Goal: Task Accomplishment & Management: Use online tool/utility

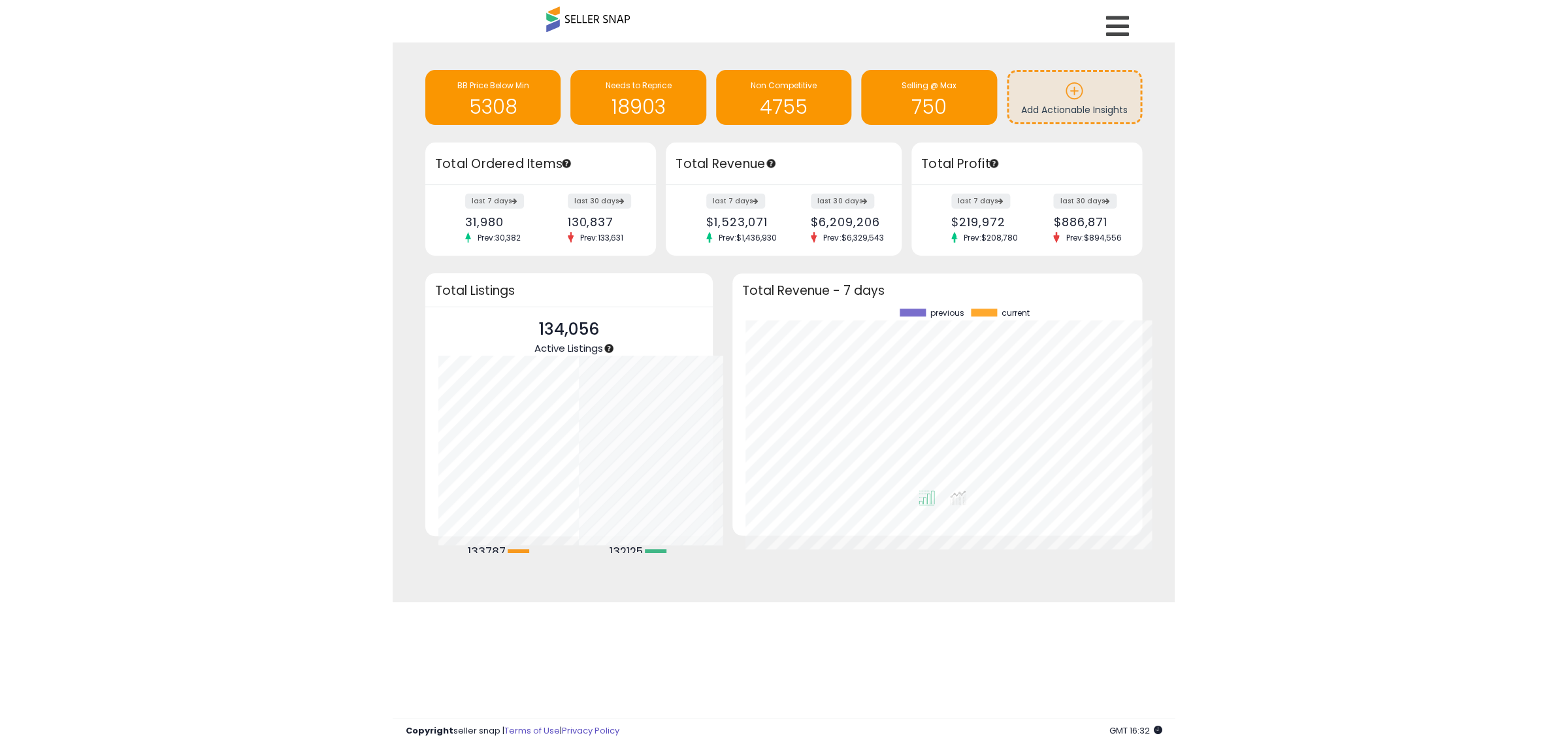
scroll to position [247, 843]
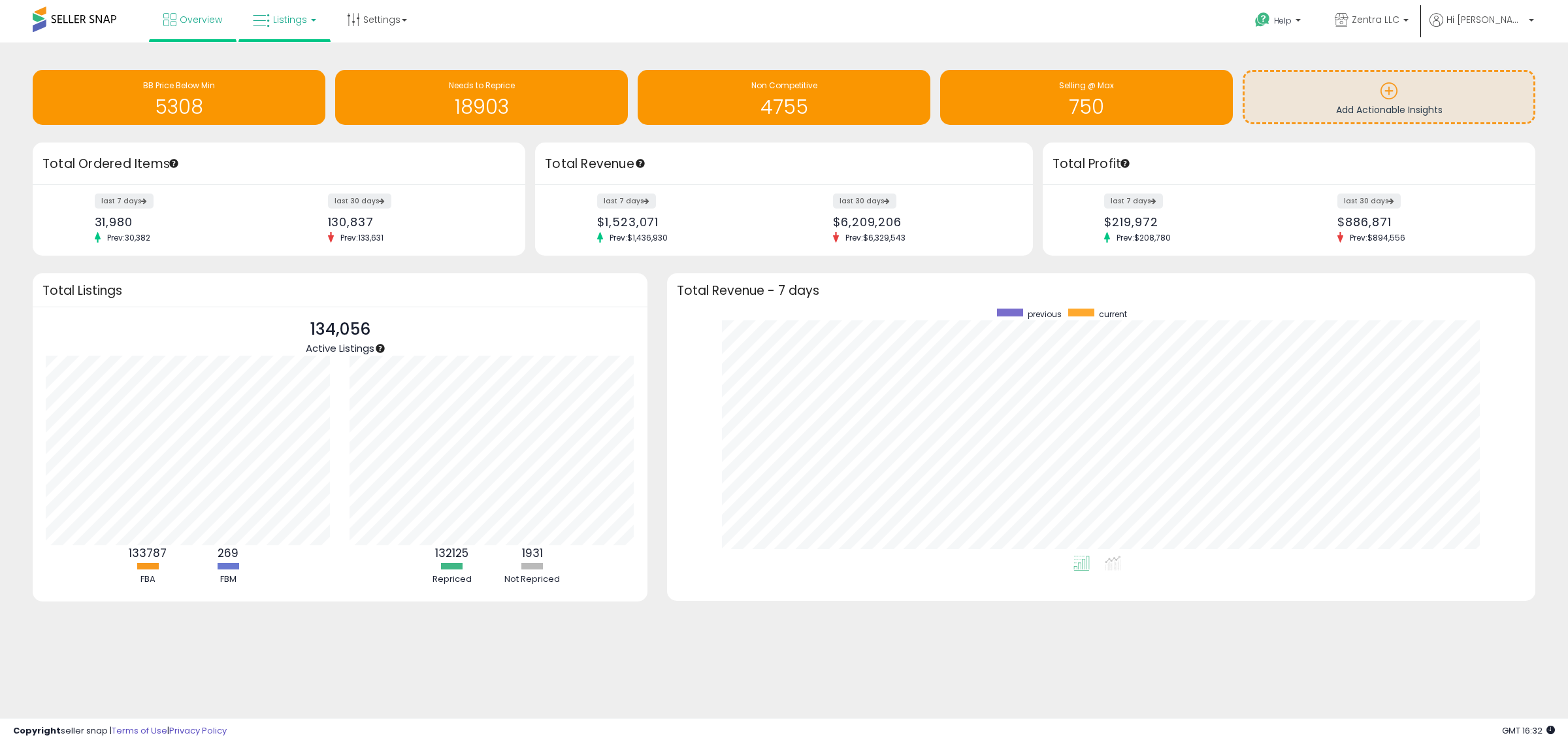
click at [282, 18] on span "Listings" at bounding box center [290, 19] width 34 height 13
click at [293, 53] on li at bounding box center [294, 67] width 110 height 47
drag, startPoint x: 295, startPoint y: 20, endPoint x: 295, endPoint y: 34, distance: 14.0
click at [295, 20] on span "Listings" at bounding box center [290, 19] width 34 height 13
click at [298, 61] on icon at bounding box center [294, 64] width 57 height 17
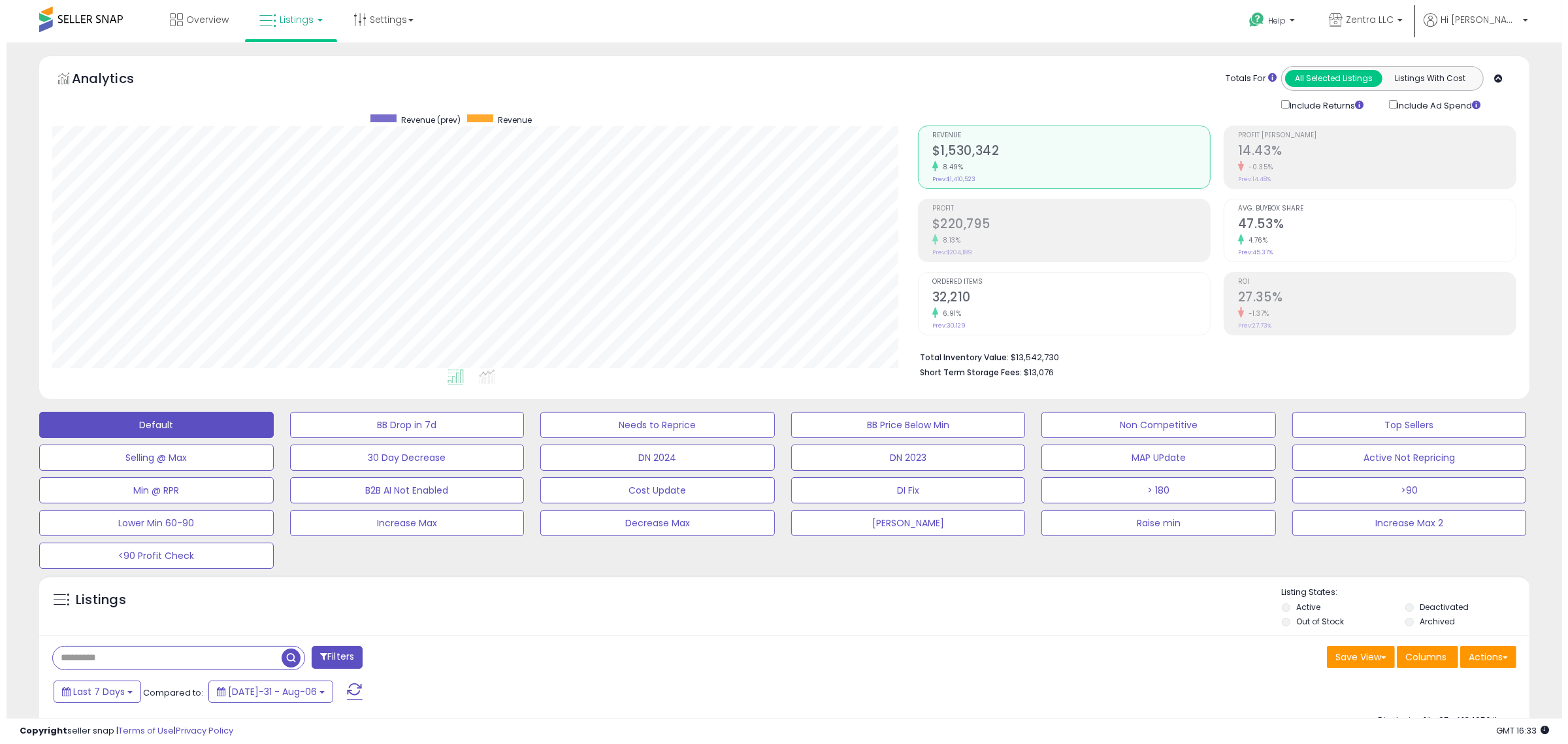
scroll to position [268, 866]
click at [1278, 626] on li "Out of Stock" at bounding box center [1336, 623] width 122 height 14
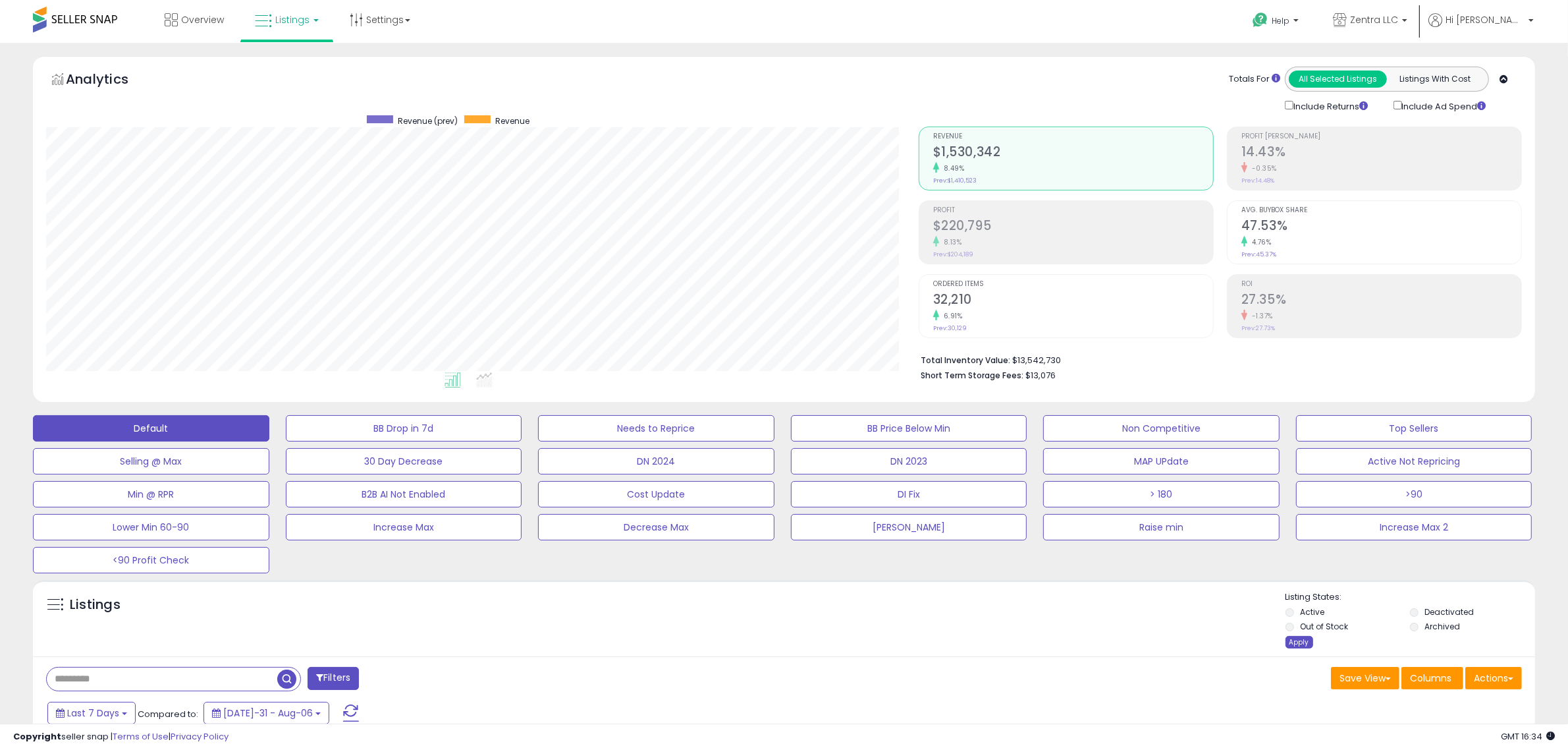
click at [1290, 639] on div "Apply" at bounding box center [1299, 642] width 28 height 13
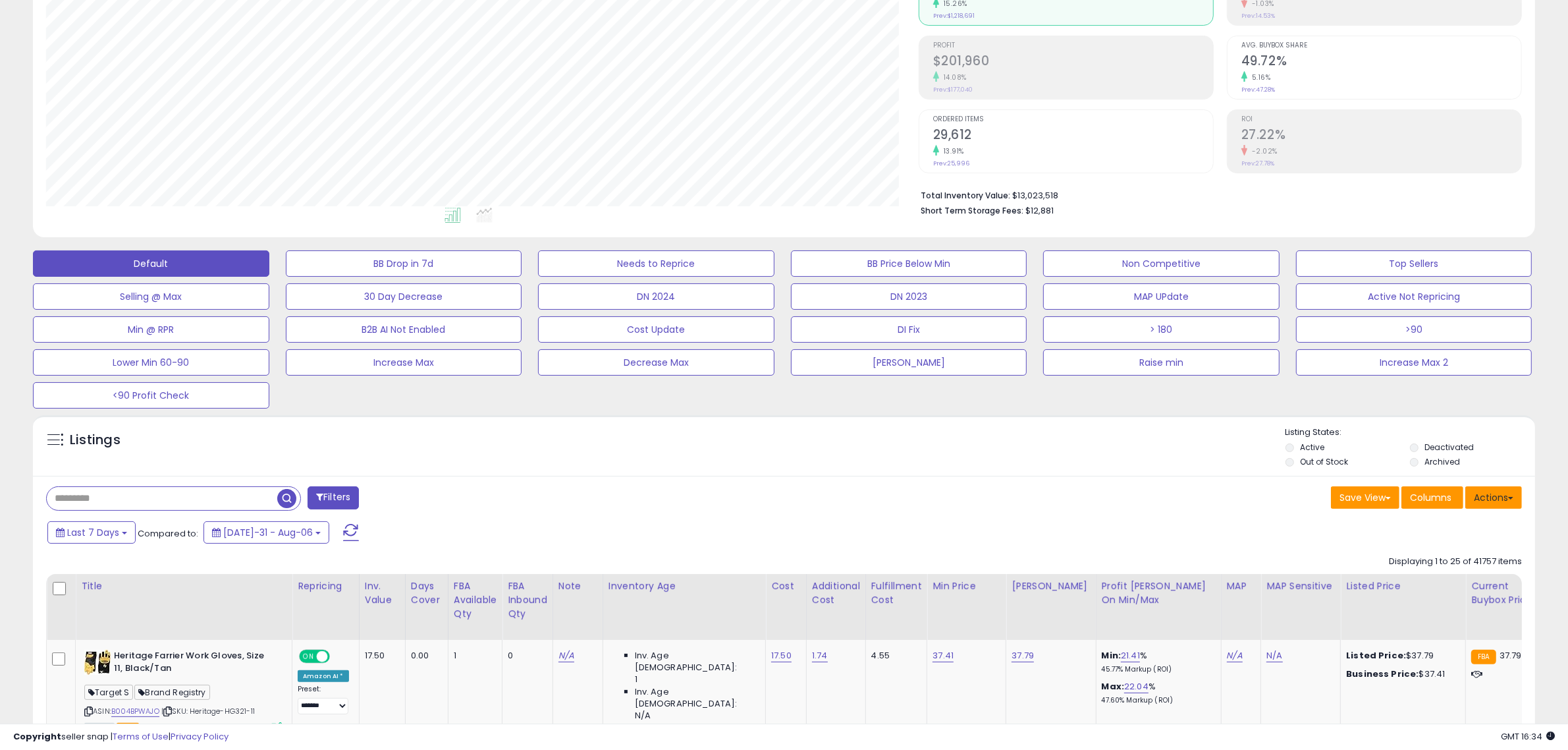
click at [1496, 496] on button "Actions" at bounding box center [1493, 497] width 57 height 22
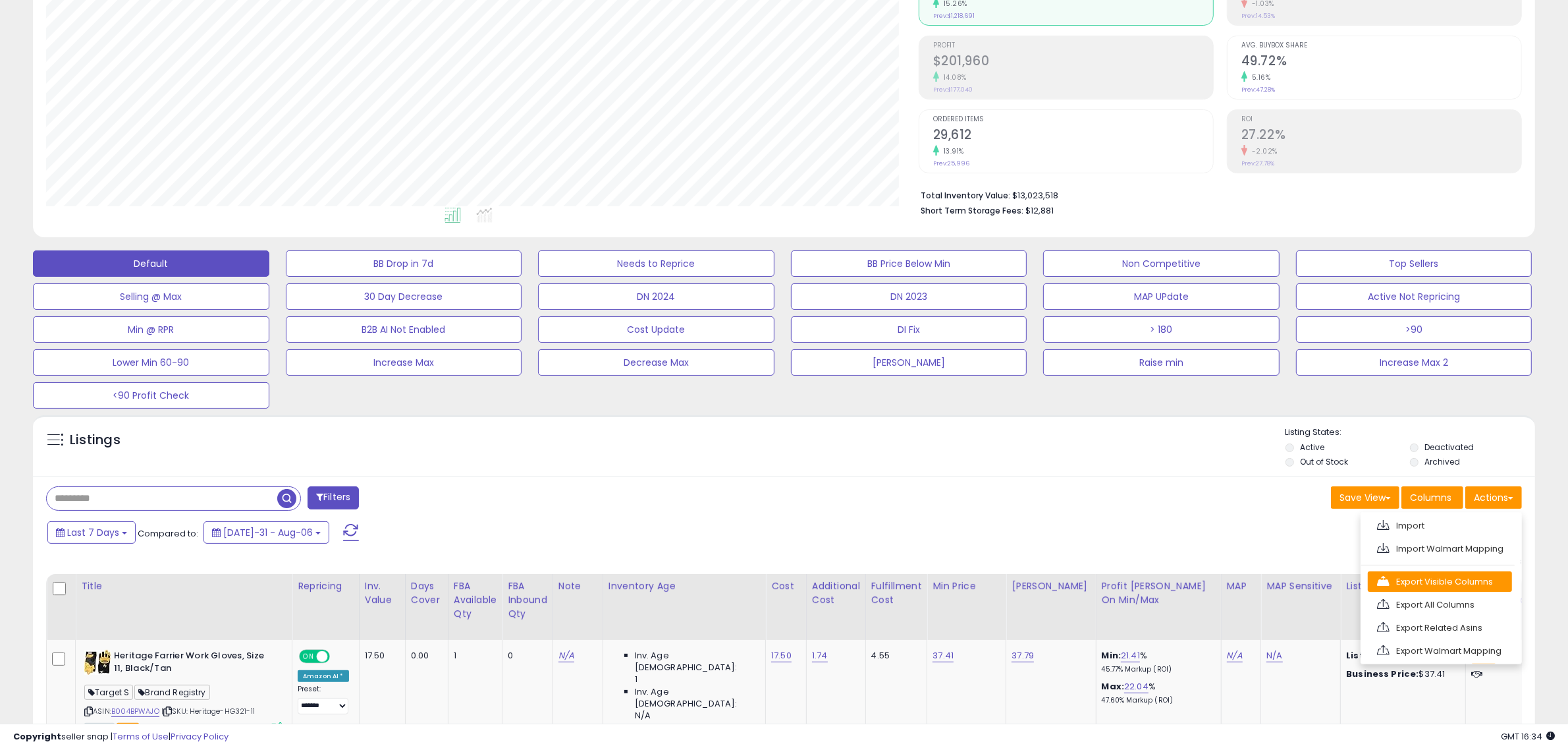
click at [1433, 584] on link "Export Visible Columns" at bounding box center [1440, 581] width 144 height 20
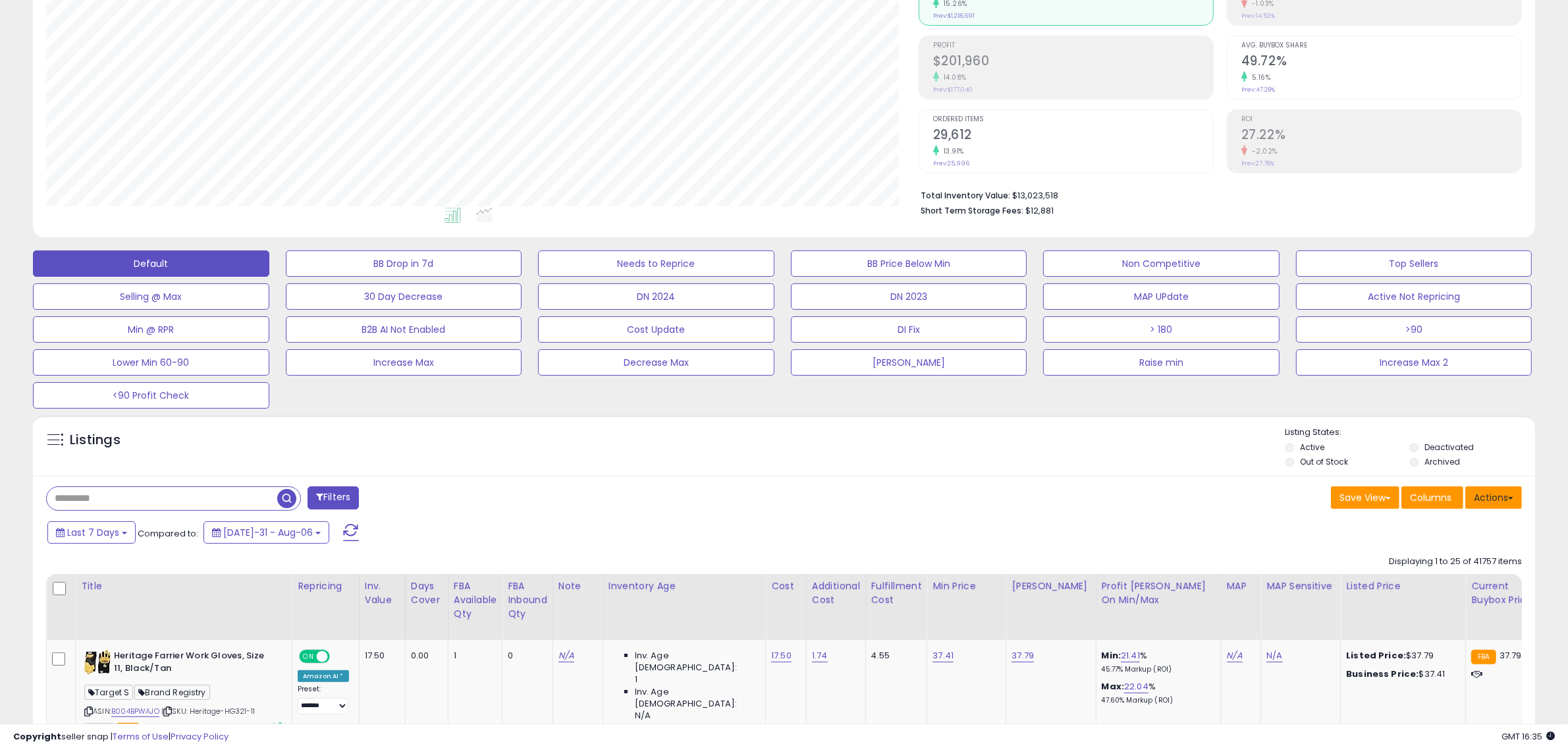
click at [1491, 494] on button "Actions" at bounding box center [1493, 497] width 57 height 22
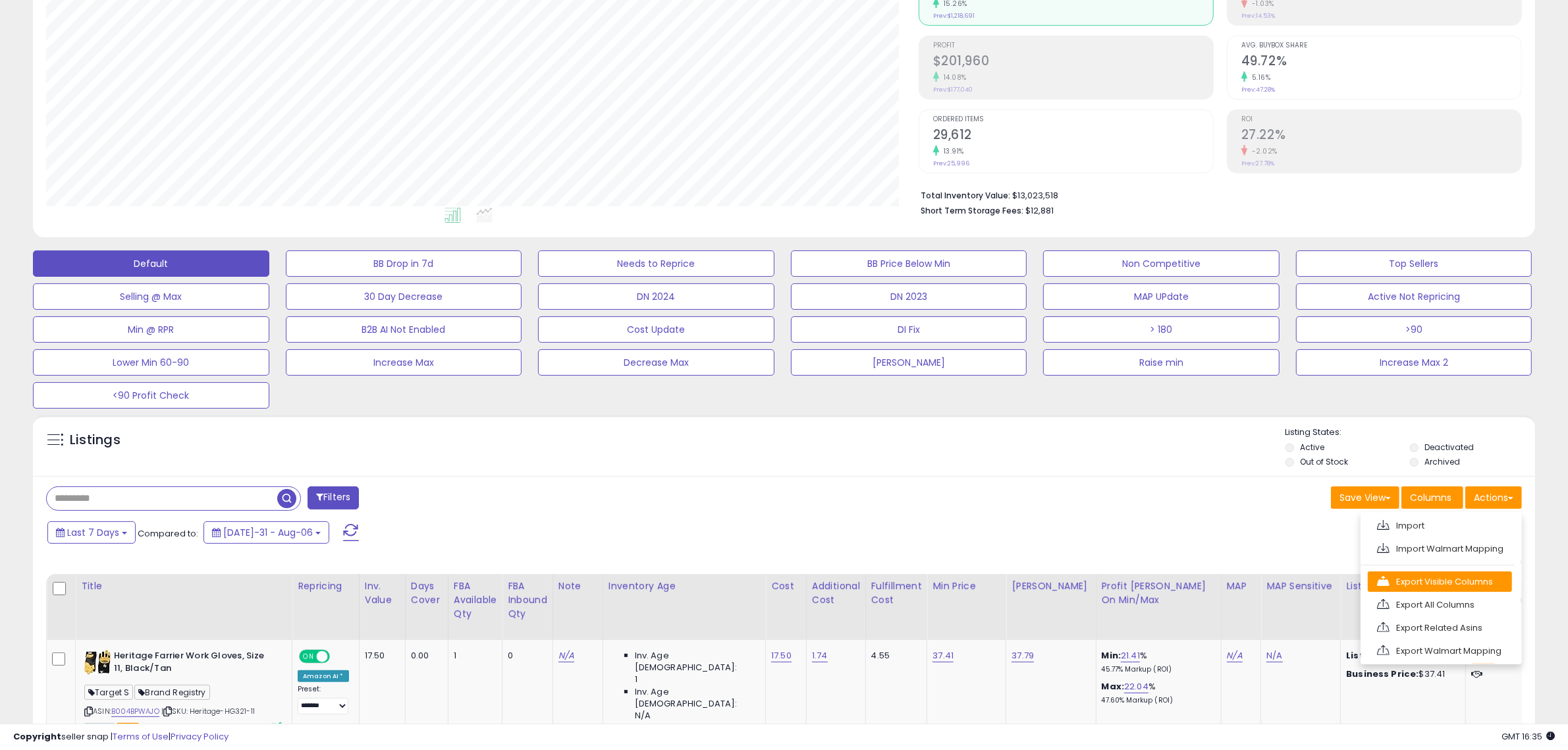
click at [1443, 586] on link "Export Visible Columns" at bounding box center [1440, 581] width 144 height 20
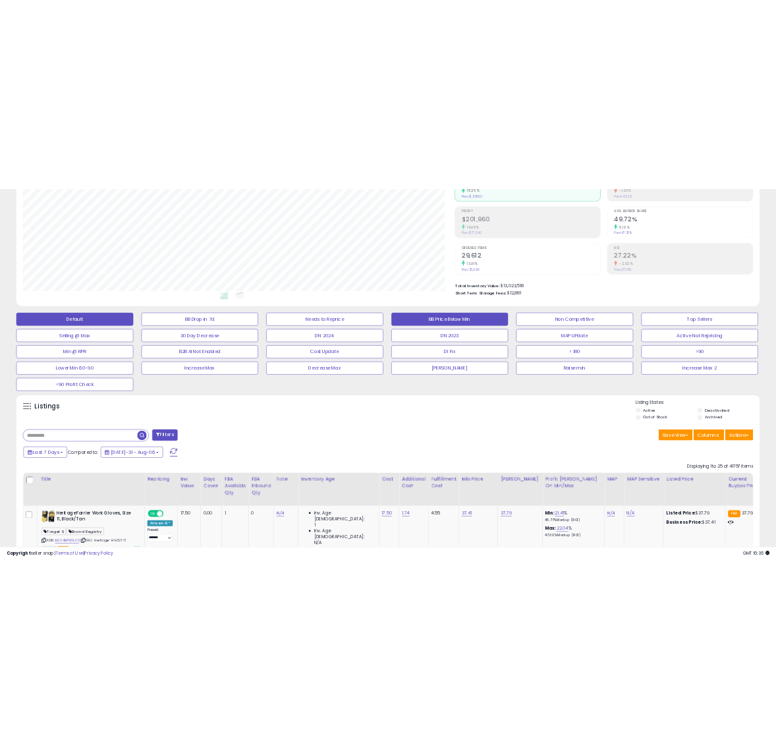
scroll to position [658654, 658513]
